Goal: Information Seeking & Learning: Learn about a topic

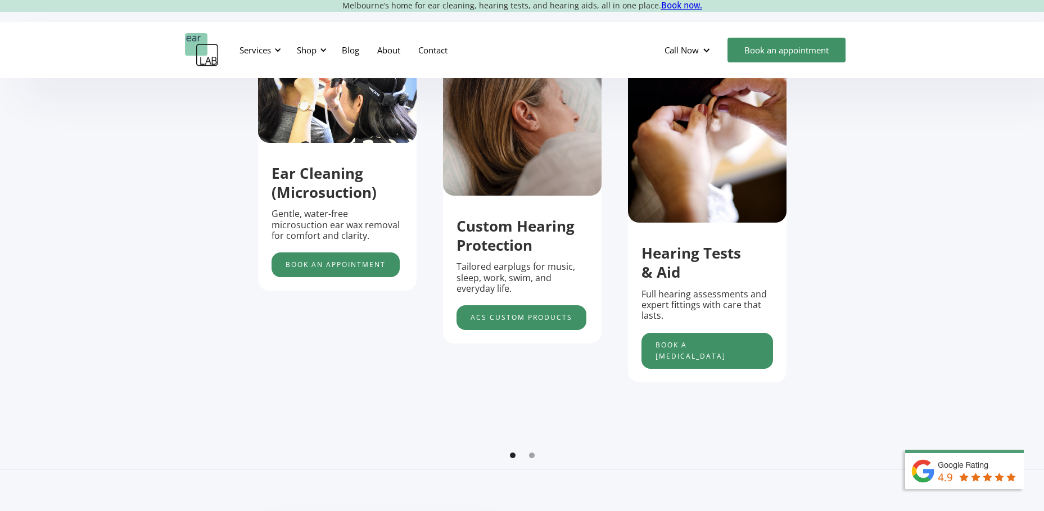
scroll to position [460, 0]
click at [534, 458] on div "Show slide 2 of 2" at bounding box center [532, 455] width 6 height 6
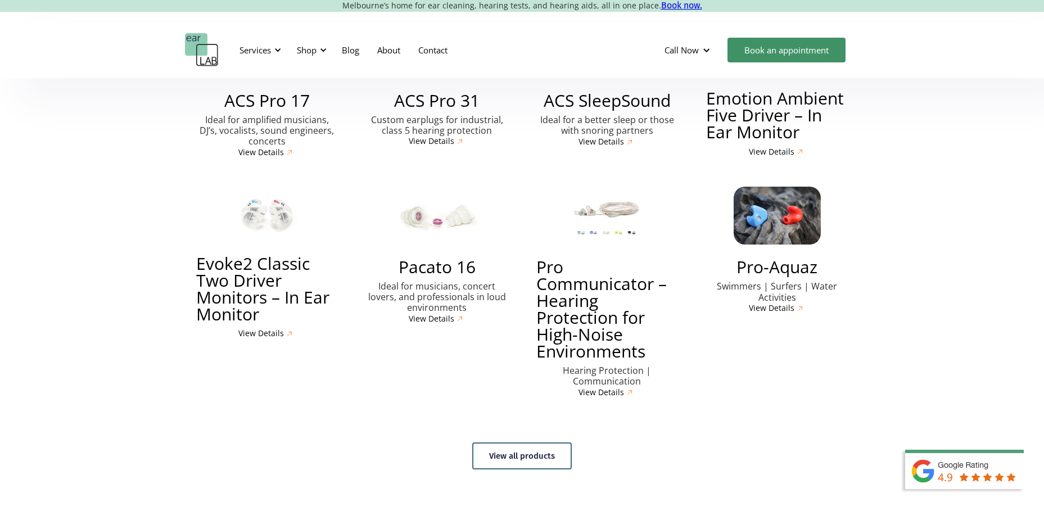
scroll to position [2684, 0]
click at [543, 442] on link "View all products" at bounding box center [522, 455] width 100 height 27
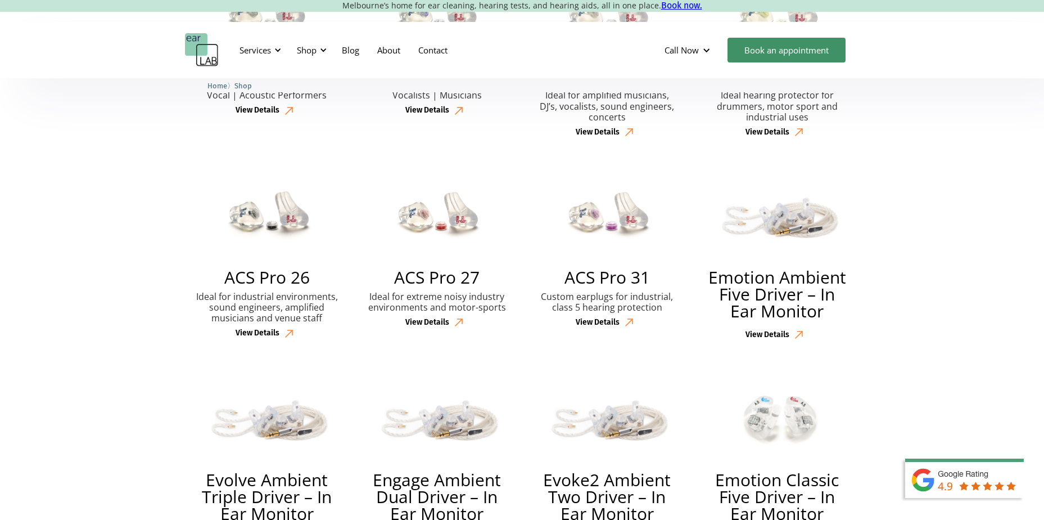
scroll to position [624, 0]
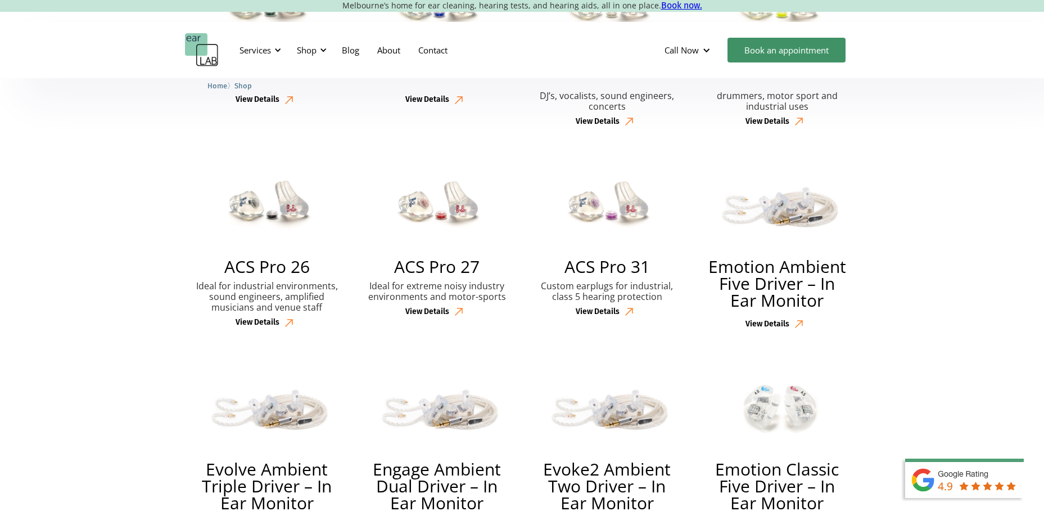
click at [979, 486] on img at bounding box center [971, 489] width 146 height 62
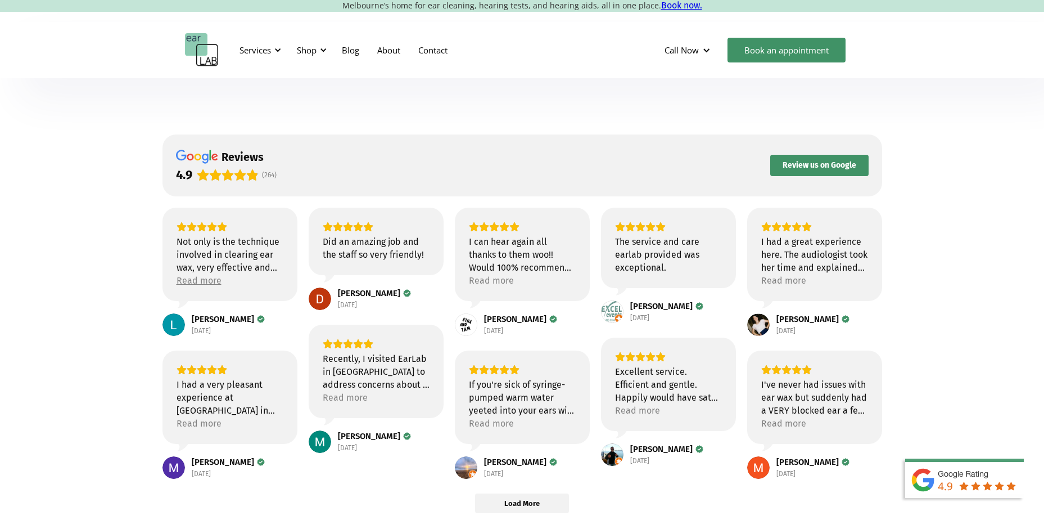
click at [217, 283] on div "Read more" at bounding box center [199, 280] width 45 height 13
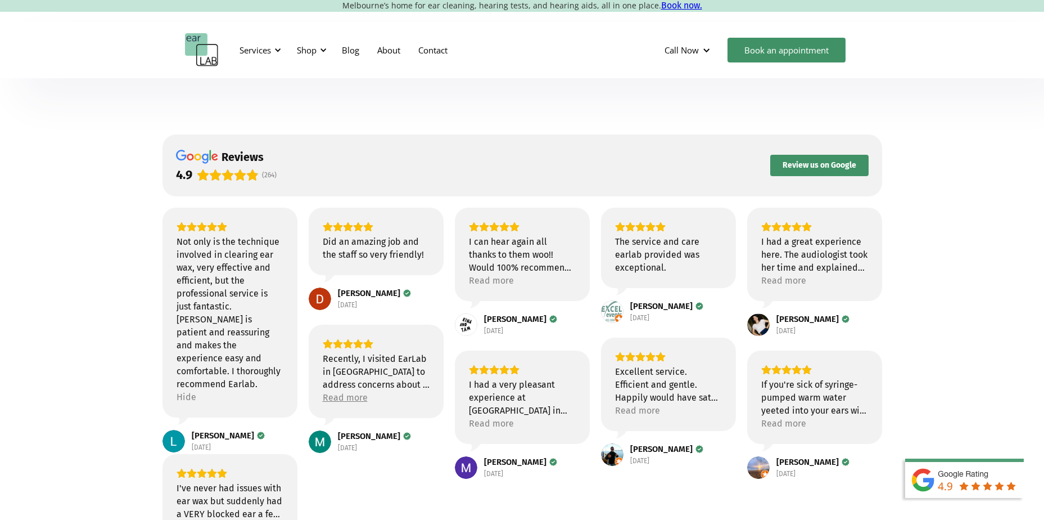
click at [343, 400] on div "Read more" at bounding box center [345, 397] width 45 height 13
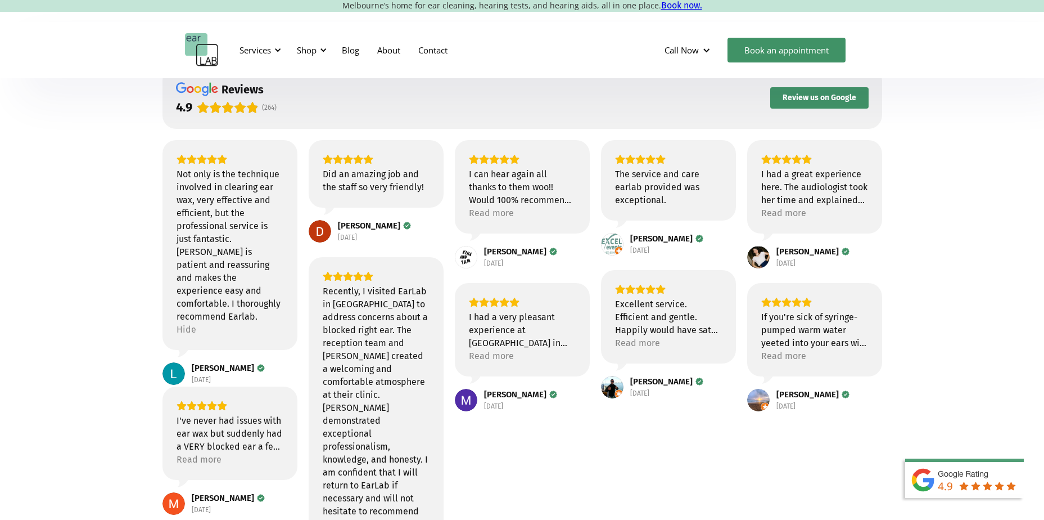
scroll to position [78, 0]
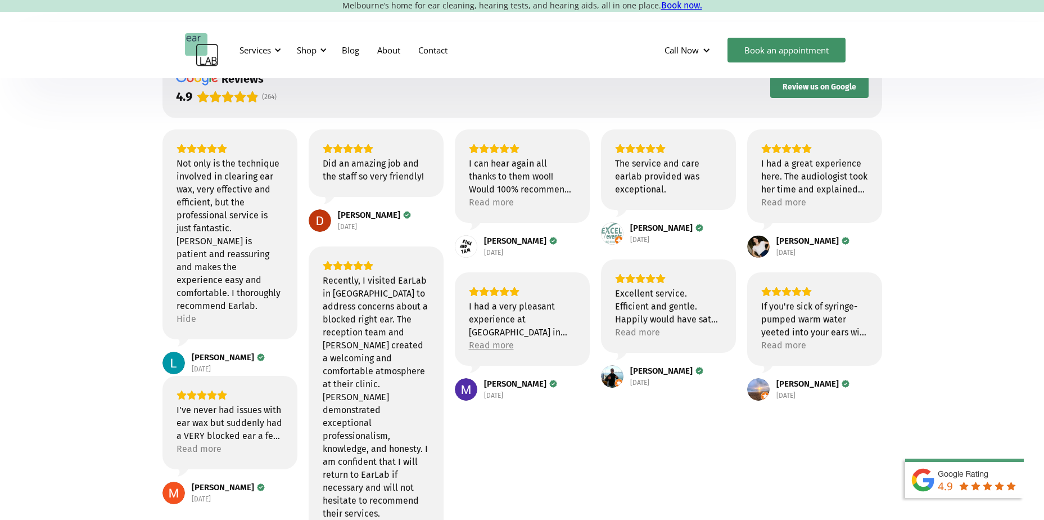
click at [509, 345] on div "Read more" at bounding box center [491, 345] width 45 height 13
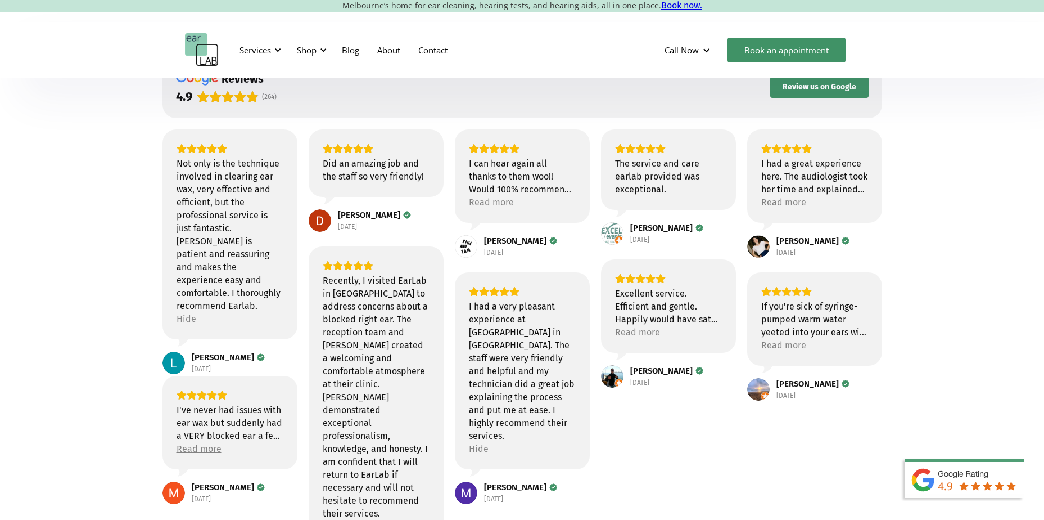
click at [211, 449] on div "Read more" at bounding box center [199, 448] width 45 height 13
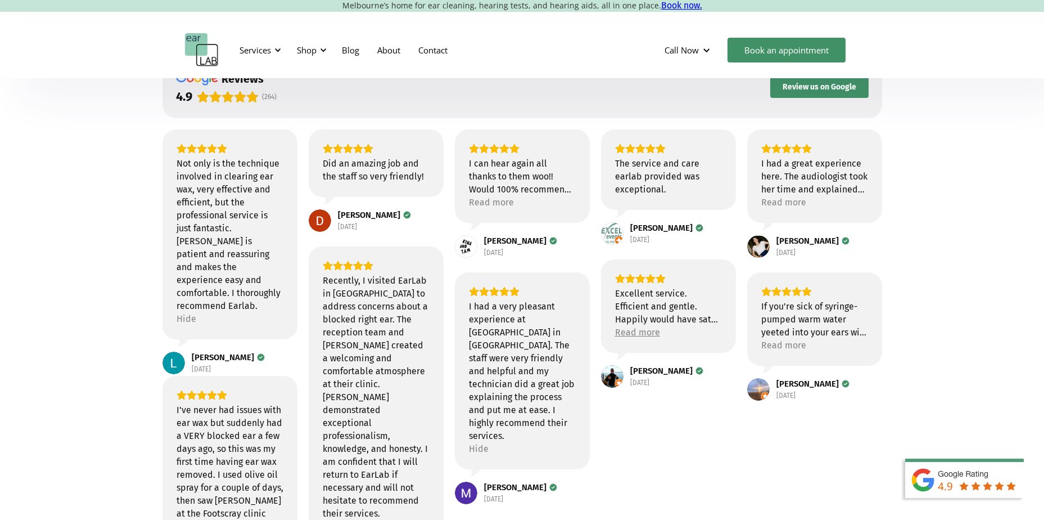
click at [647, 333] on div "Read more" at bounding box center [637, 332] width 45 height 13
click at [774, 344] on div "Read more" at bounding box center [784, 345] width 45 height 13
